Goal: Find specific page/section: Find specific page/section

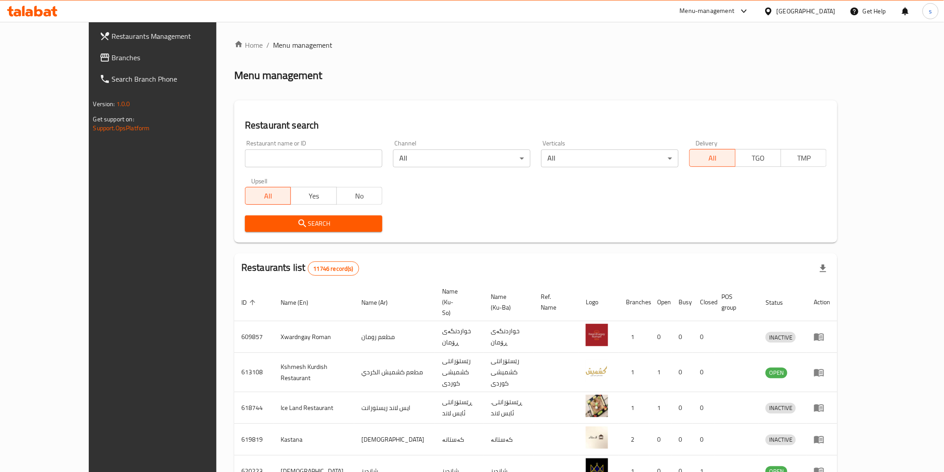
drag, startPoint x: 0, startPoint y: 0, endPoint x: 238, endPoint y: 158, distance: 285.4
click at [245, 158] on input "search" at bounding box center [313, 158] width 137 height 18
paste input "Nutella Plus"
click button "Search" at bounding box center [313, 223] width 137 height 17
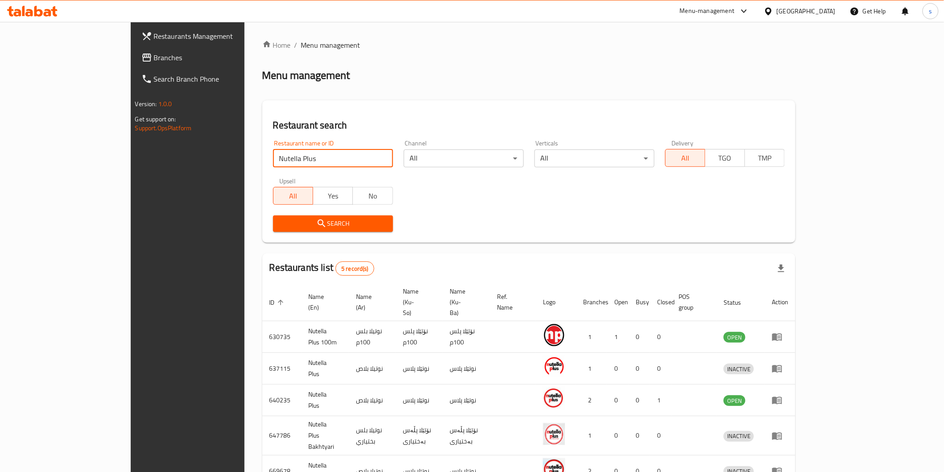
click at [273, 158] on input "Nutella Plus" at bounding box center [333, 158] width 120 height 18
paste input "640235"
type input "640235"
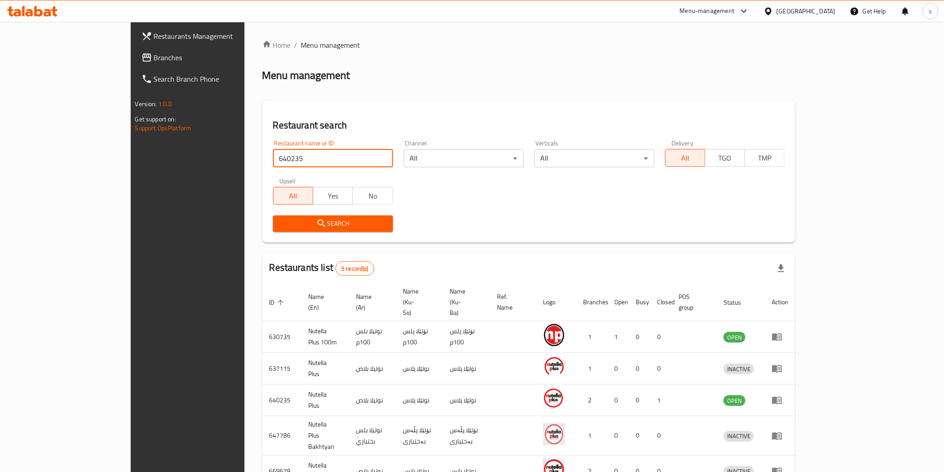
click button "Search" at bounding box center [333, 223] width 120 height 17
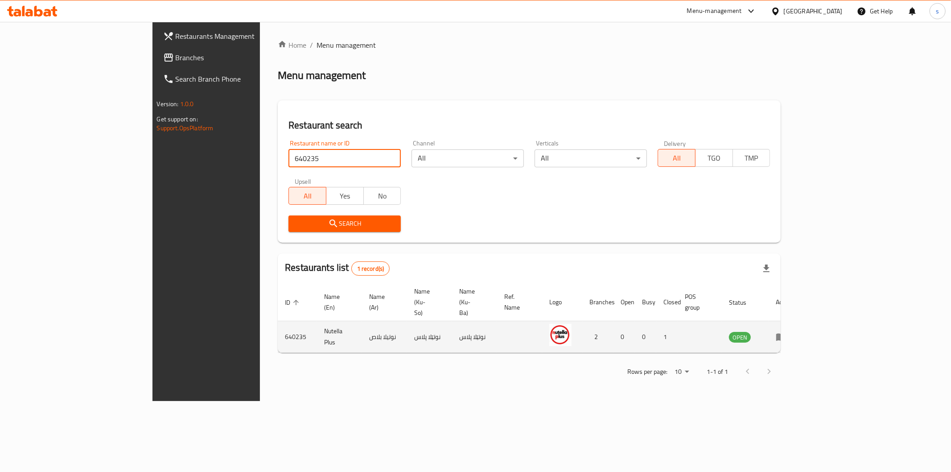
click at [787, 331] on icon "enhanced table" at bounding box center [781, 336] width 11 height 11
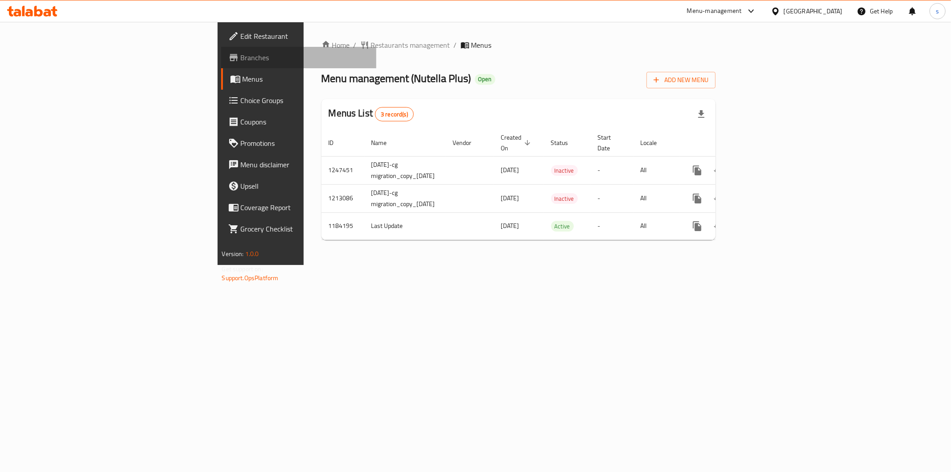
click at [241, 60] on span "Branches" at bounding box center [305, 57] width 128 height 11
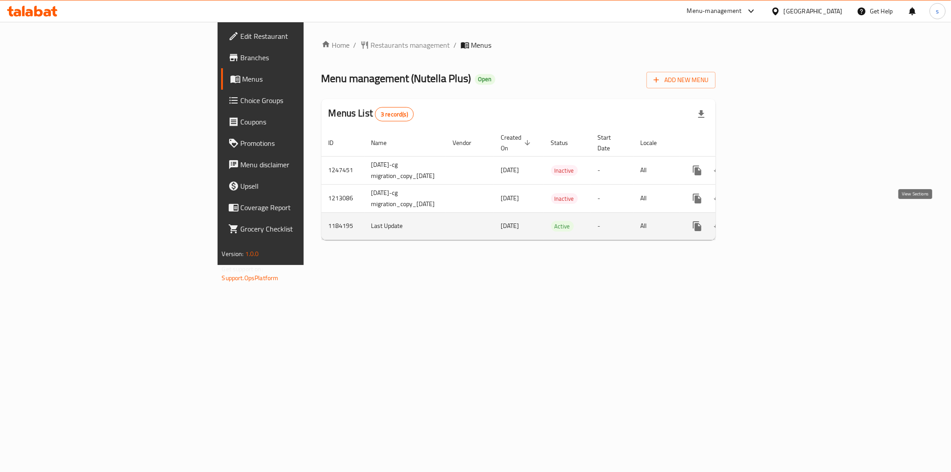
click at [766, 222] on icon "enhanced table" at bounding box center [762, 226] width 8 height 8
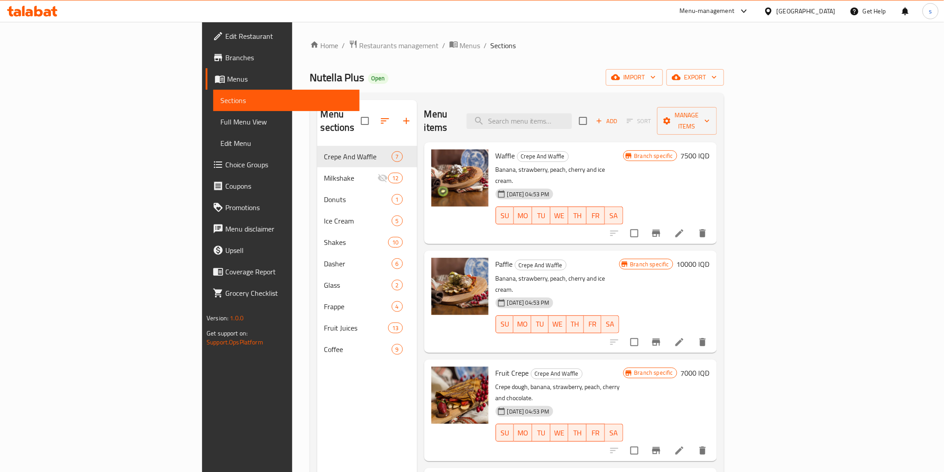
click at [53, 12] on icon at bounding box center [54, 11] width 6 height 10
